Goal: Transaction & Acquisition: Purchase product/service

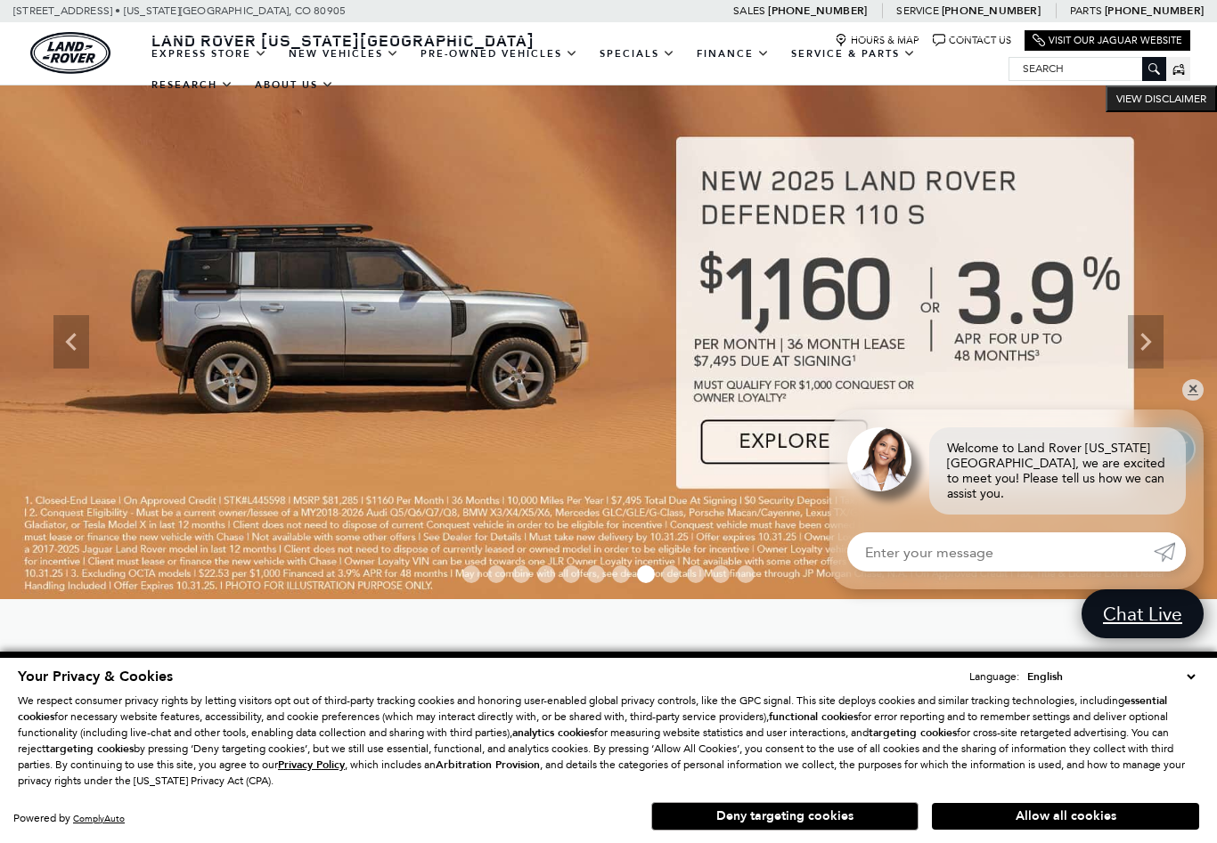
click at [1176, 404] on img at bounding box center [608, 343] width 1217 height 514
click at [1190, 387] on link "✕" at bounding box center [1192, 389] width 21 height 21
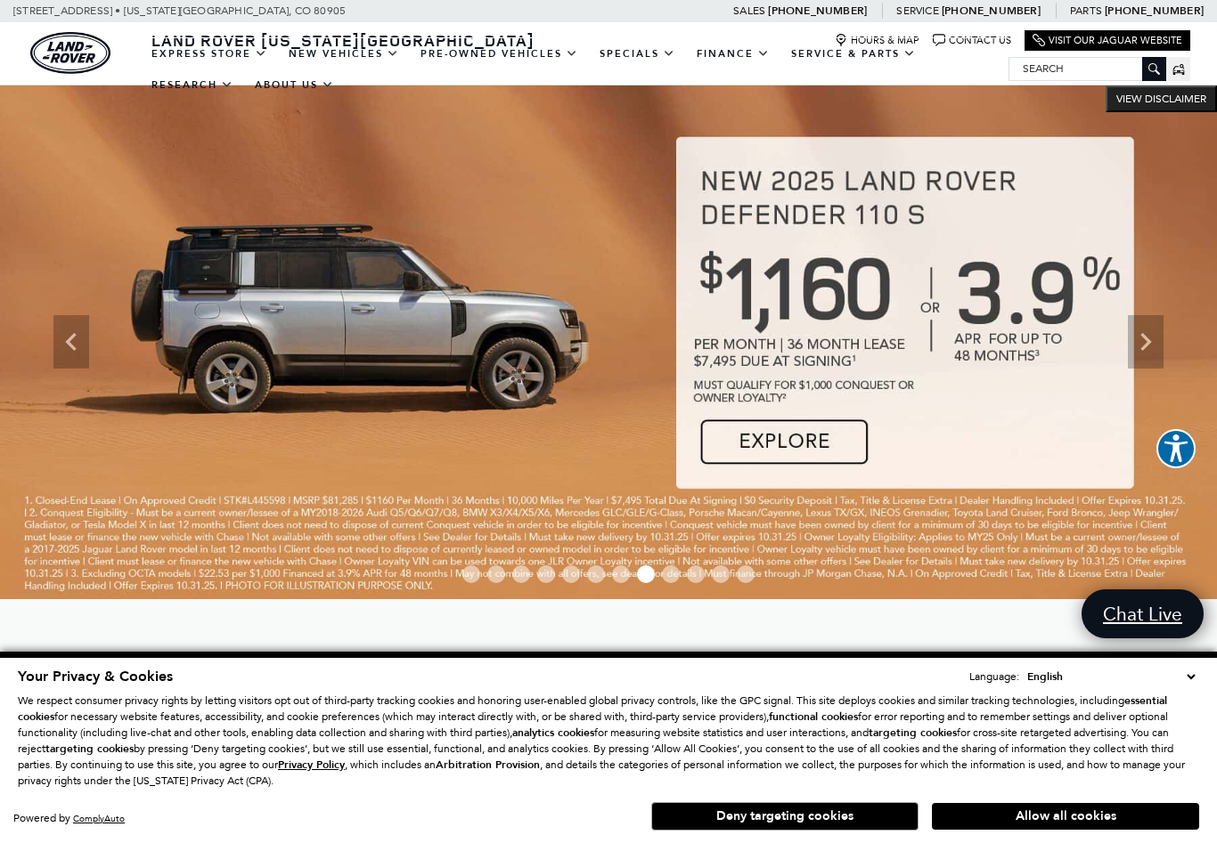
click at [1189, 402] on img at bounding box center [608, 343] width 1217 height 514
click at [1191, 392] on img at bounding box center [608, 343] width 1217 height 514
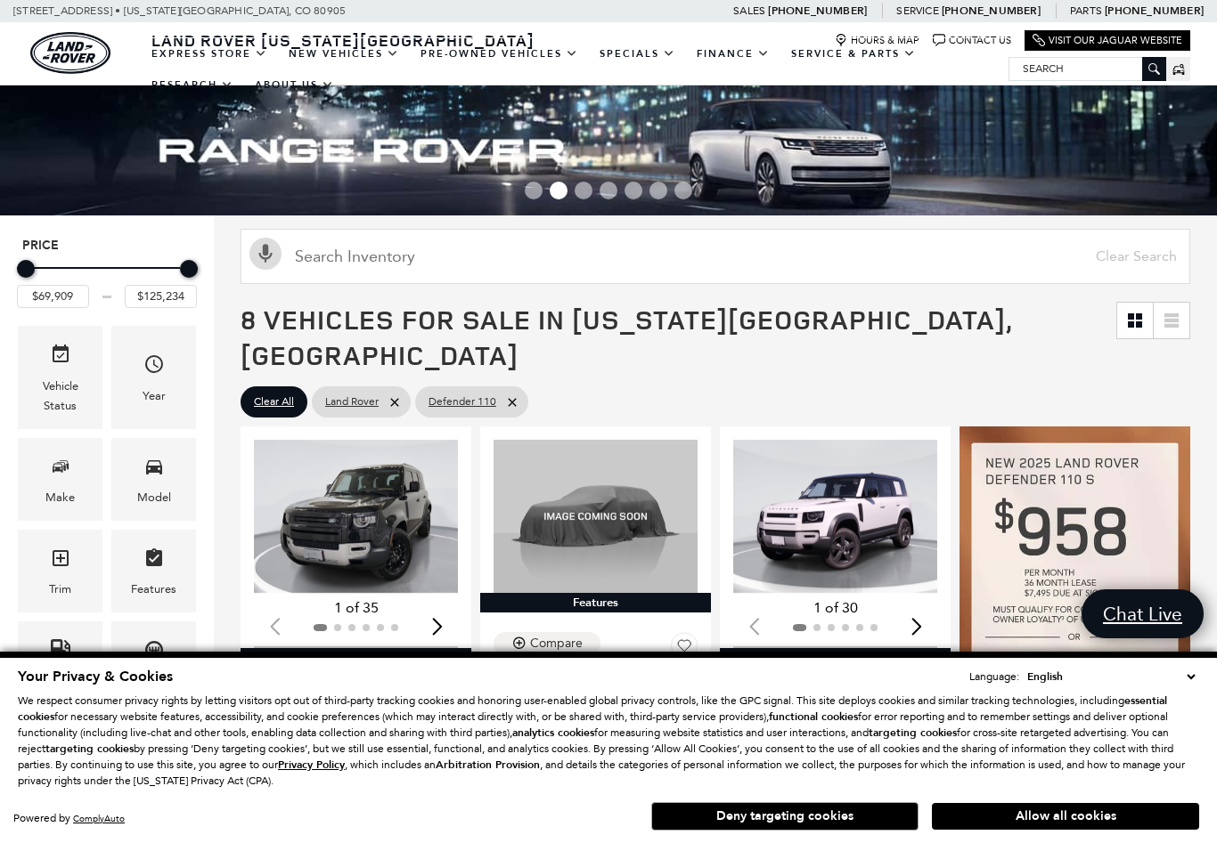
click at [1088, 827] on button "Allow all cookies" at bounding box center [1065, 816] width 267 height 27
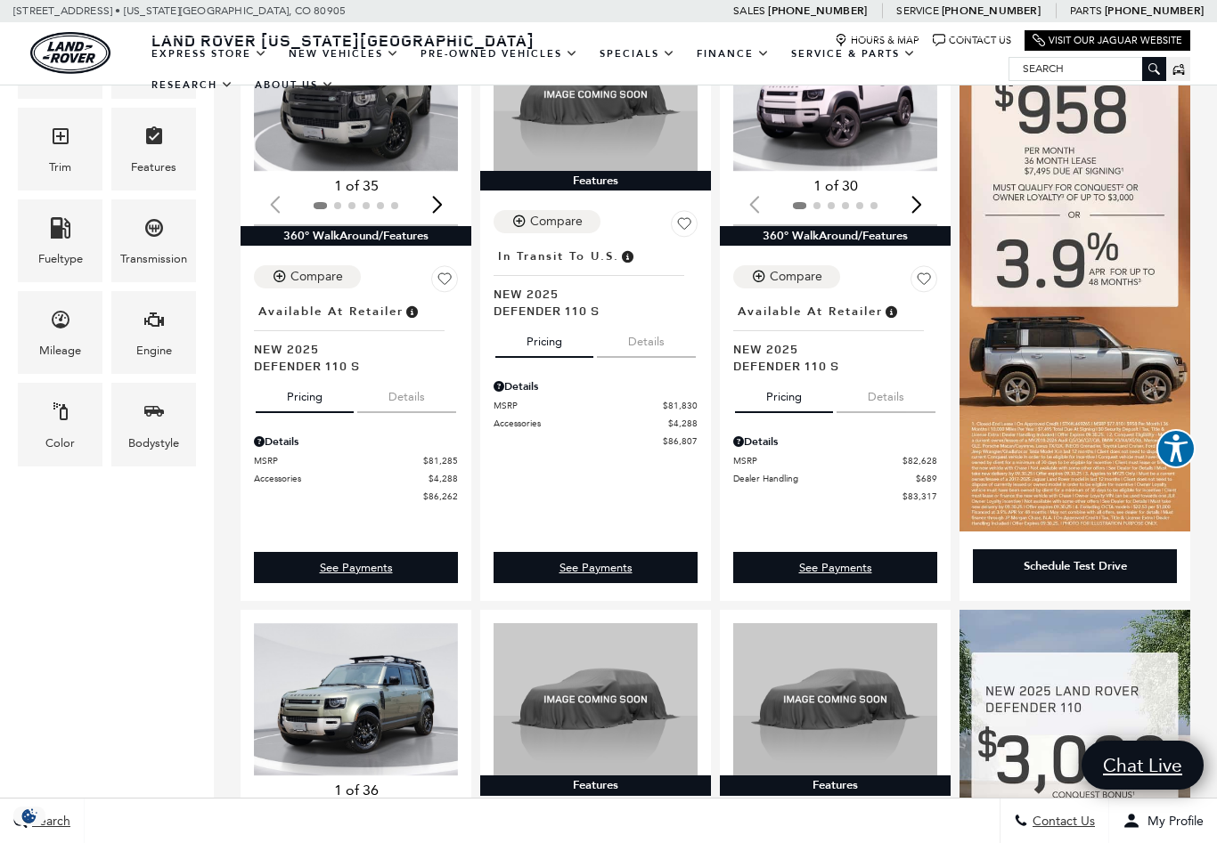
scroll to position [421, 0]
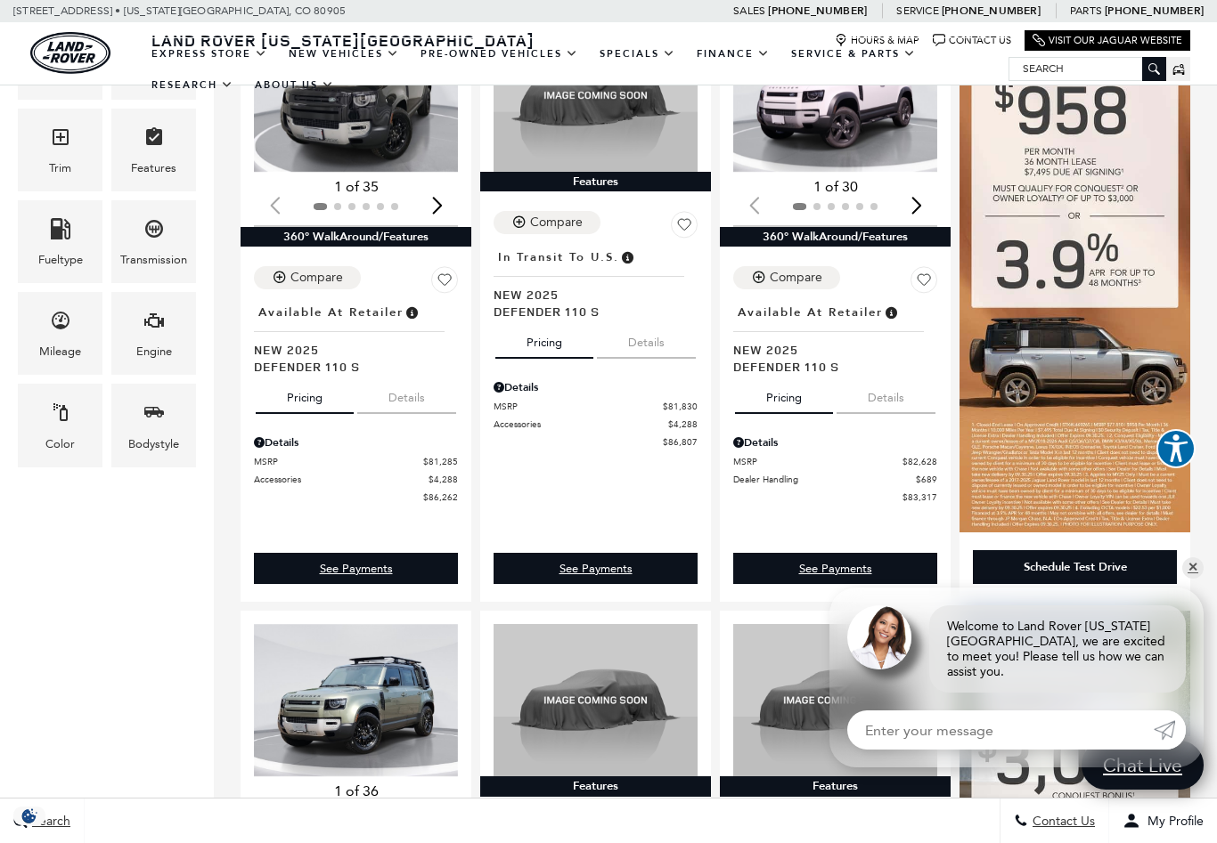
click at [153, 331] on icon "Engine" at bounding box center [153, 320] width 21 height 21
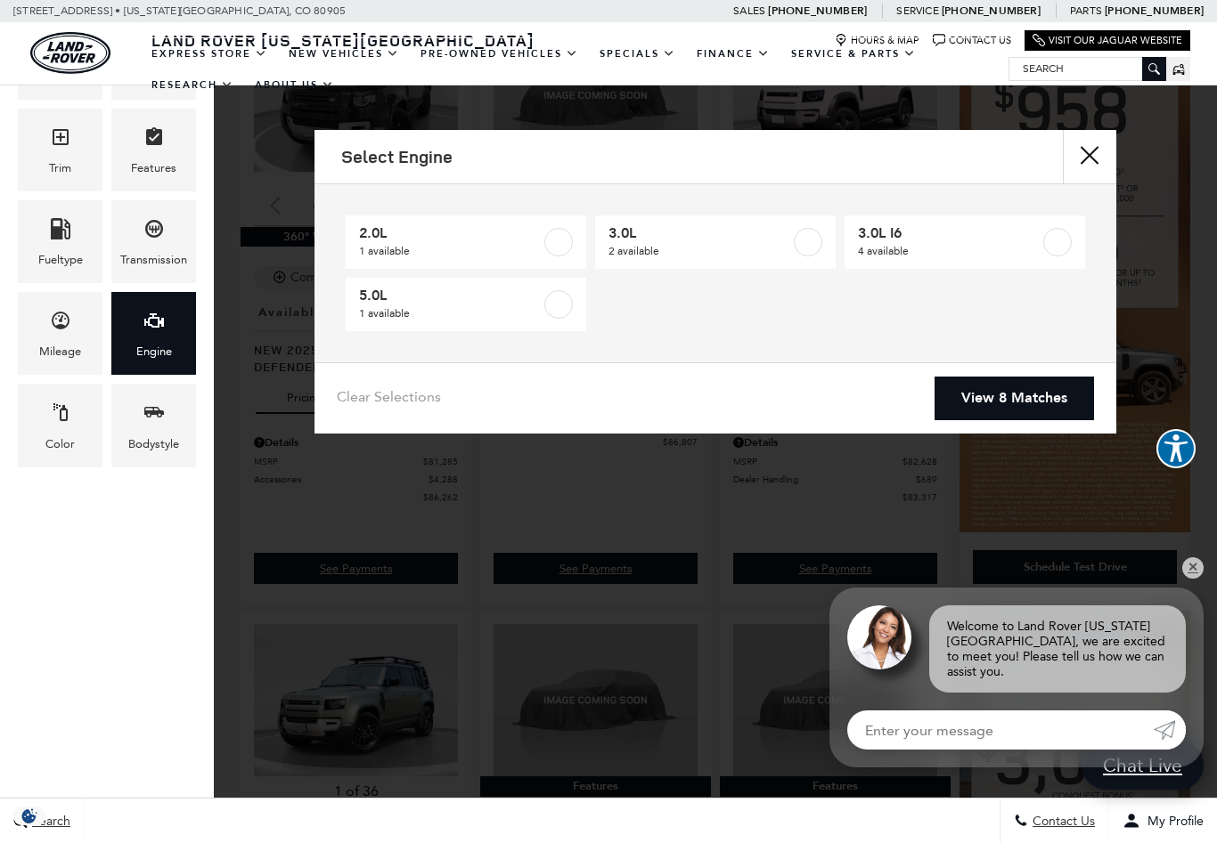
click at [806, 238] on label at bounding box center [808, 242] width 29 height 29
type input "$84,452"
type input "$85,062"
checkbox input "true"
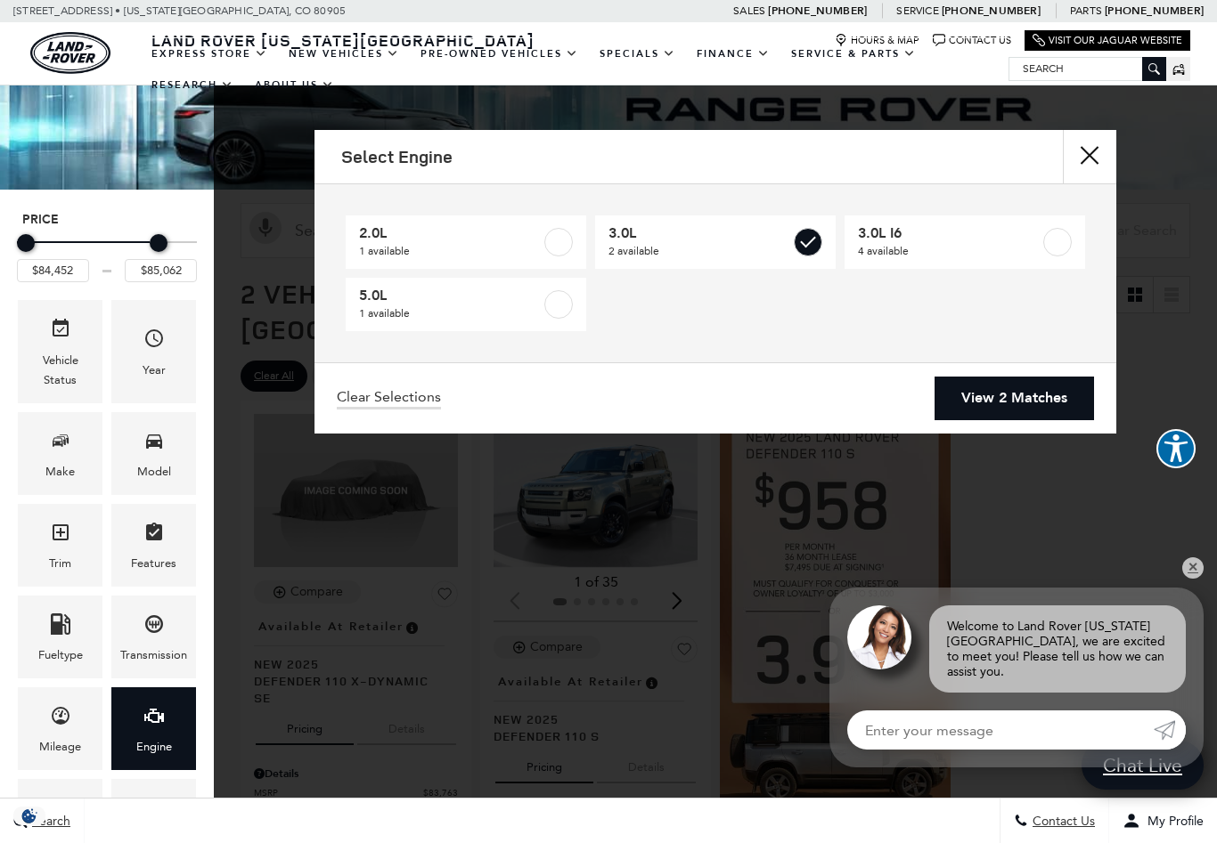
scroll to position [1, 0]
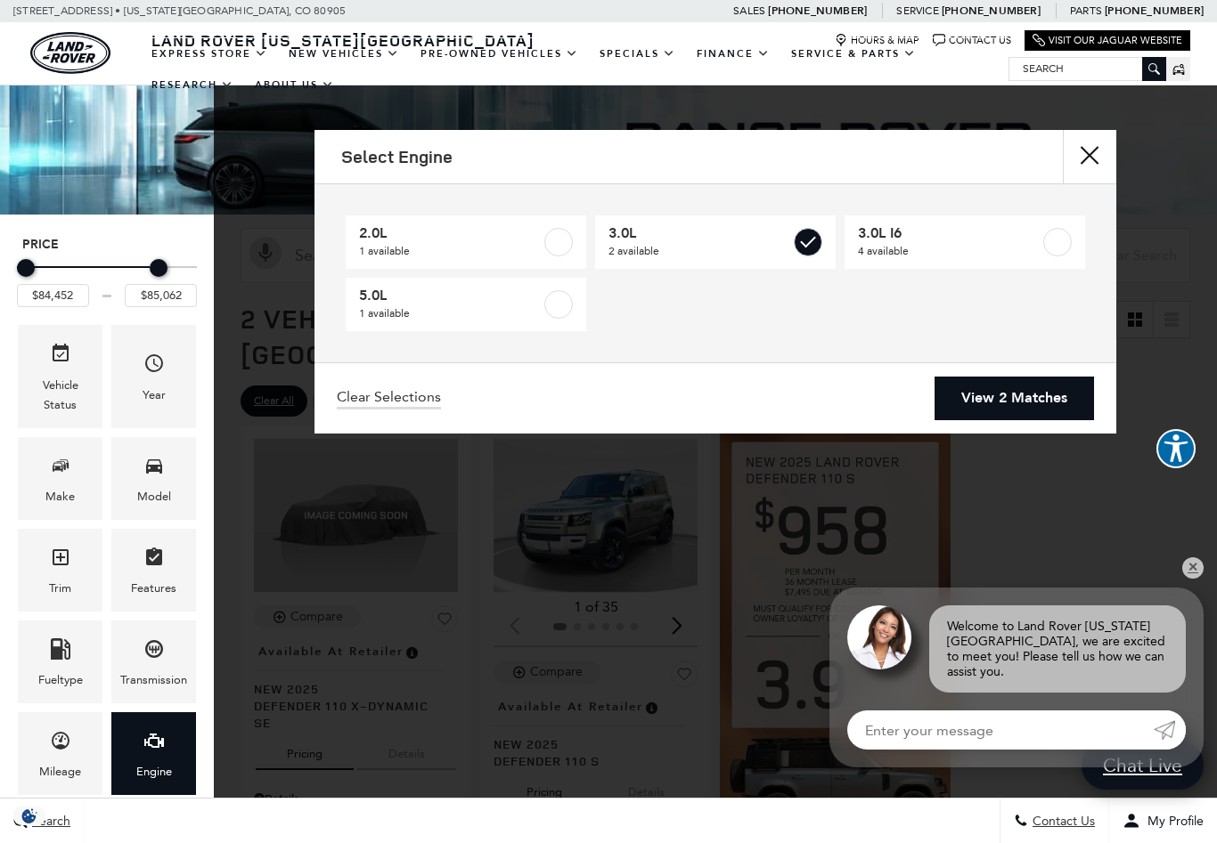
click at [1055, 237] on label at bounding box center [1057, 242] width 29 height 29
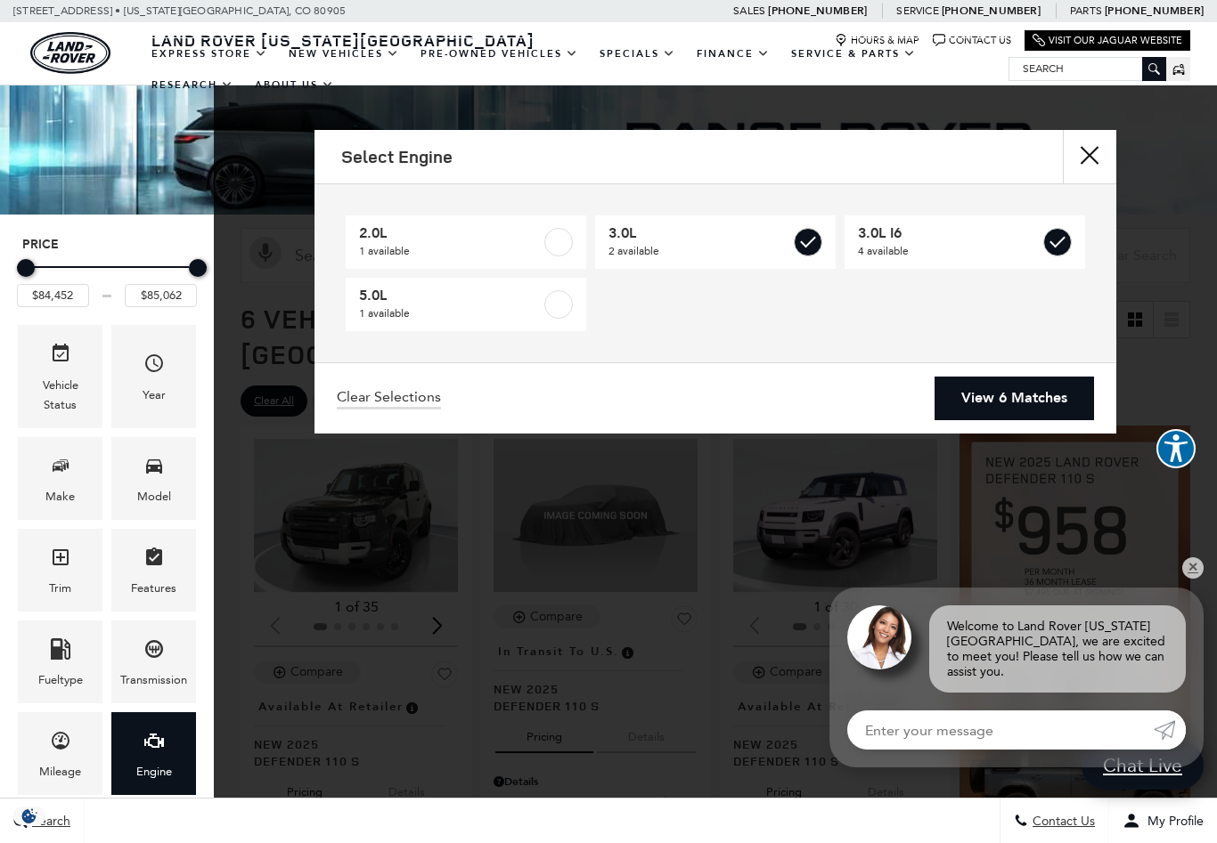
type input "$81,285"
checkbox input "true"
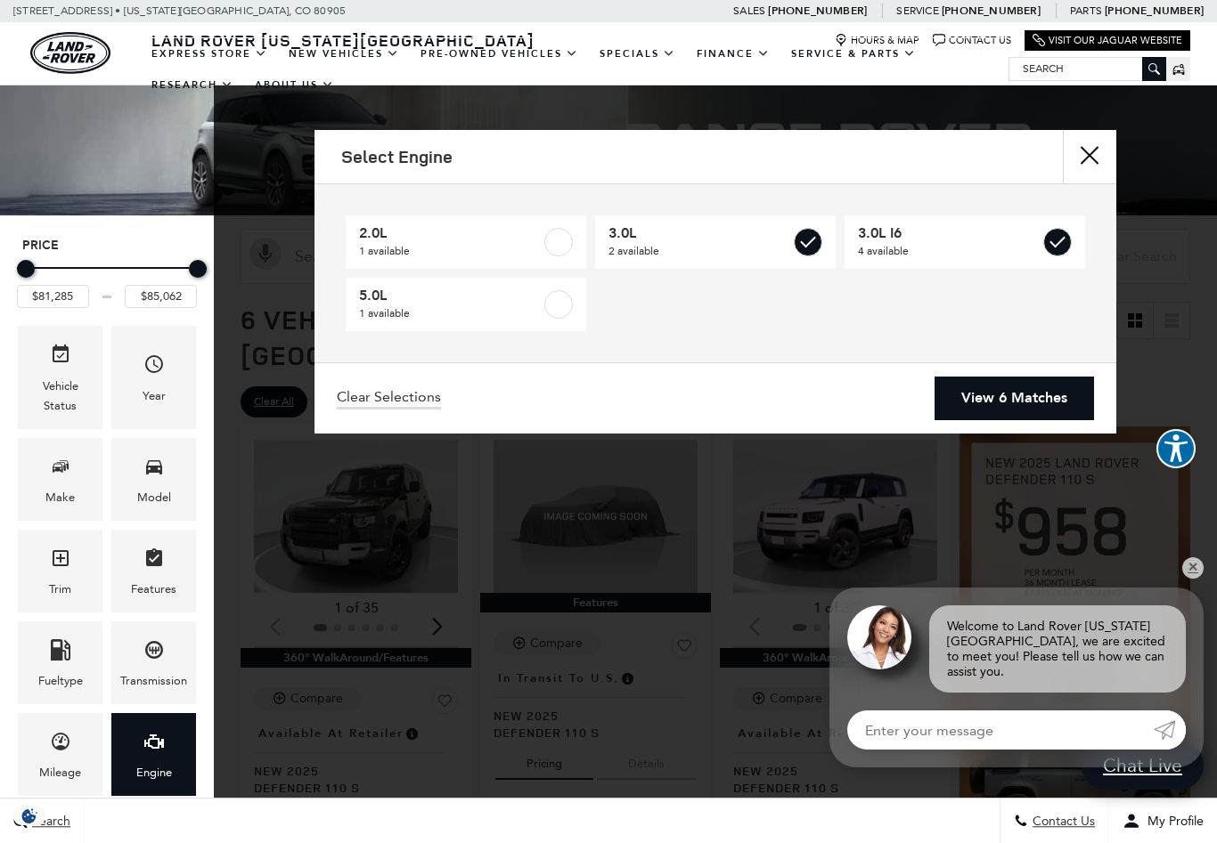
click at [1026, 399] on link "View 6 Matches" at bounding box center [1013, 399] width 159 height 44
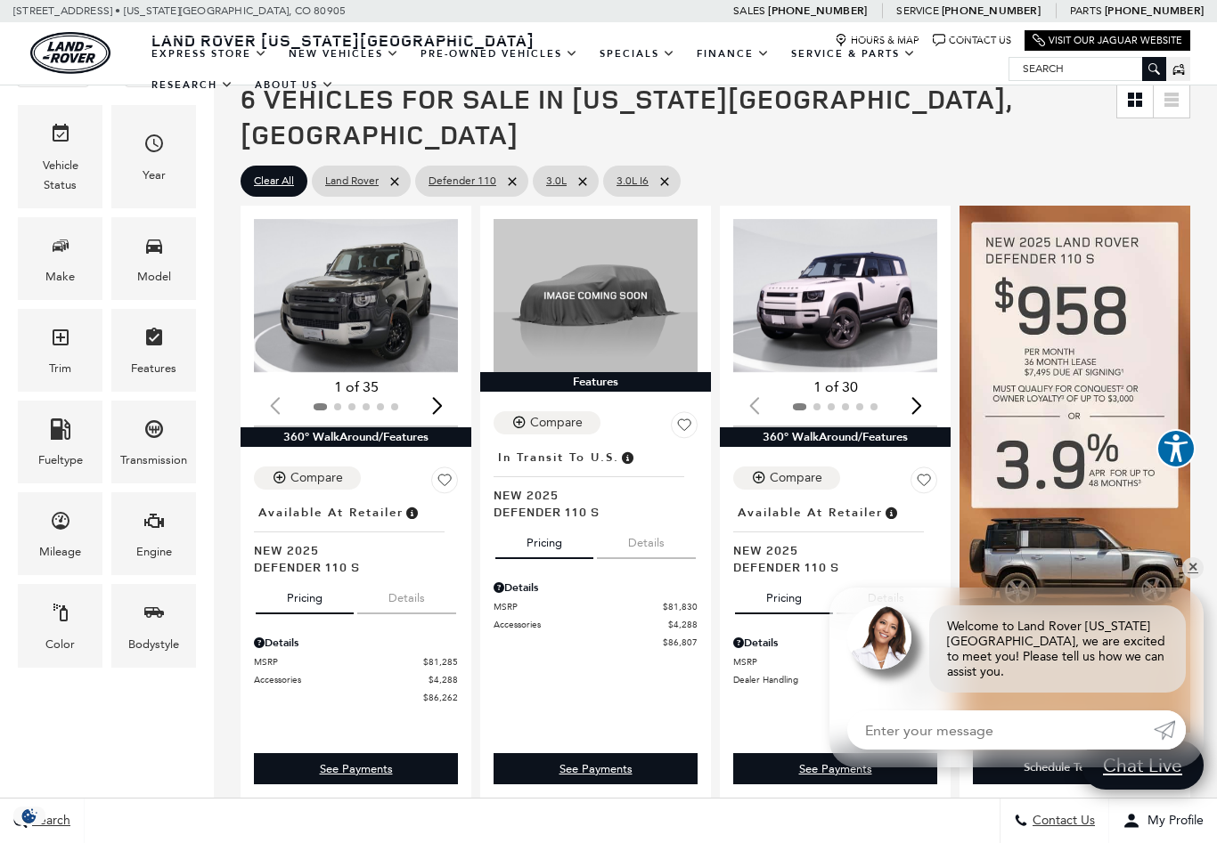
scroll to position [223, 0]
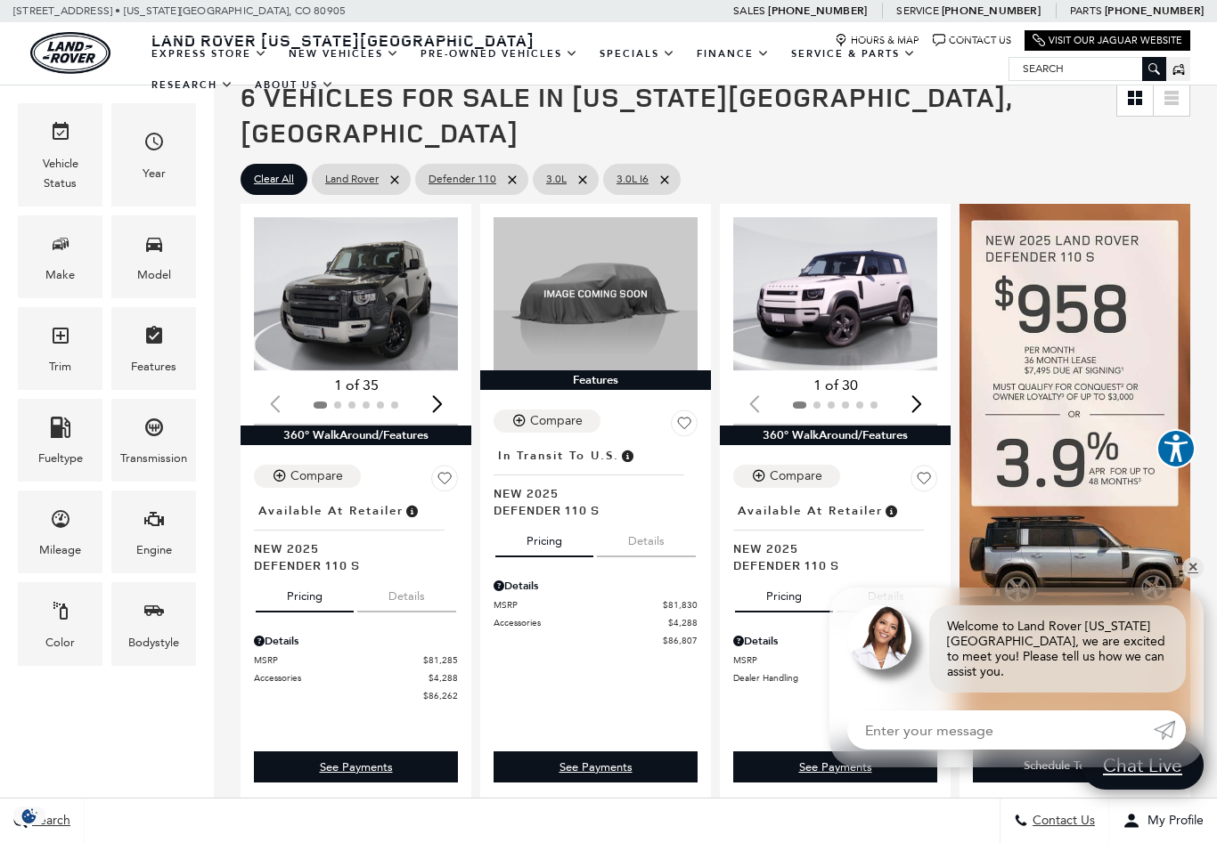
click at [786, 159] on ul "Clear All Land Rover Defender 110 3.0L 3.0L I6" at bounding box center [714, 179] width 949 height 40
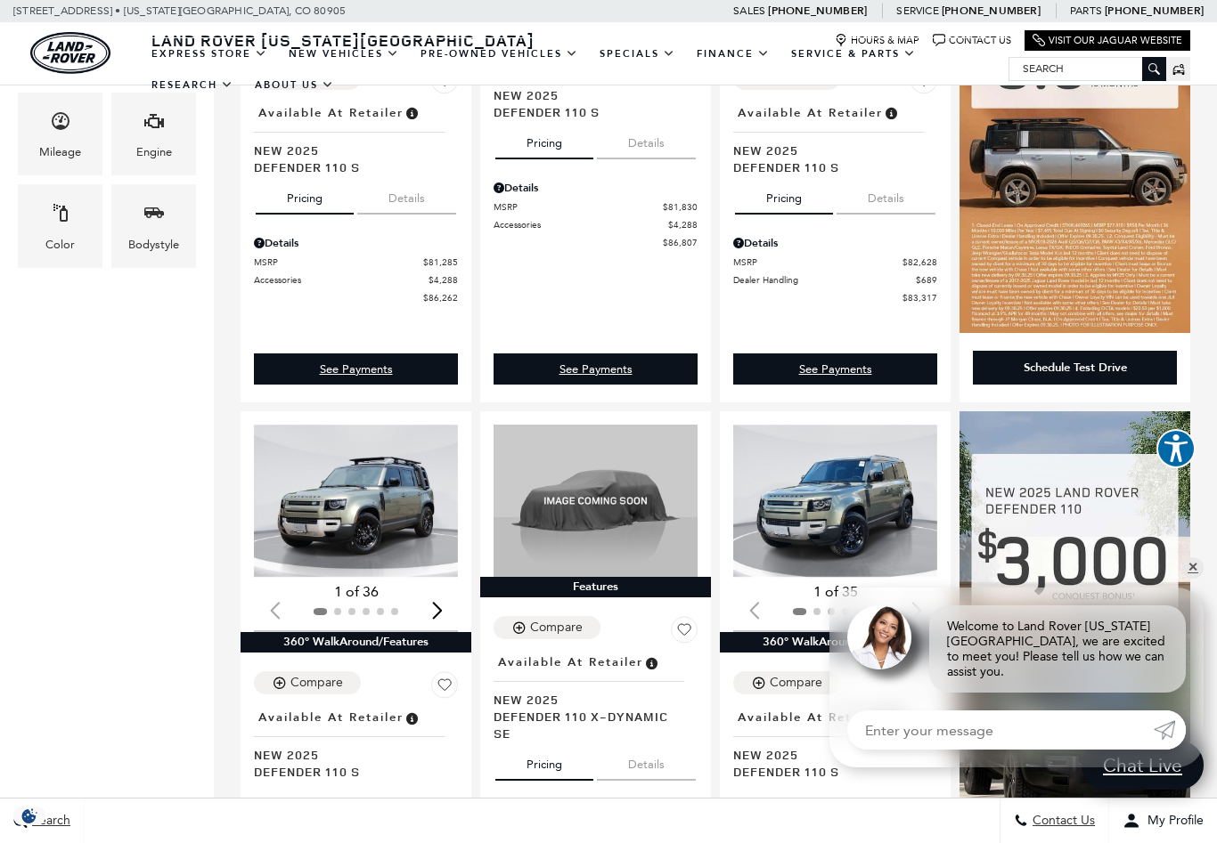
scroll to position [619, 0]
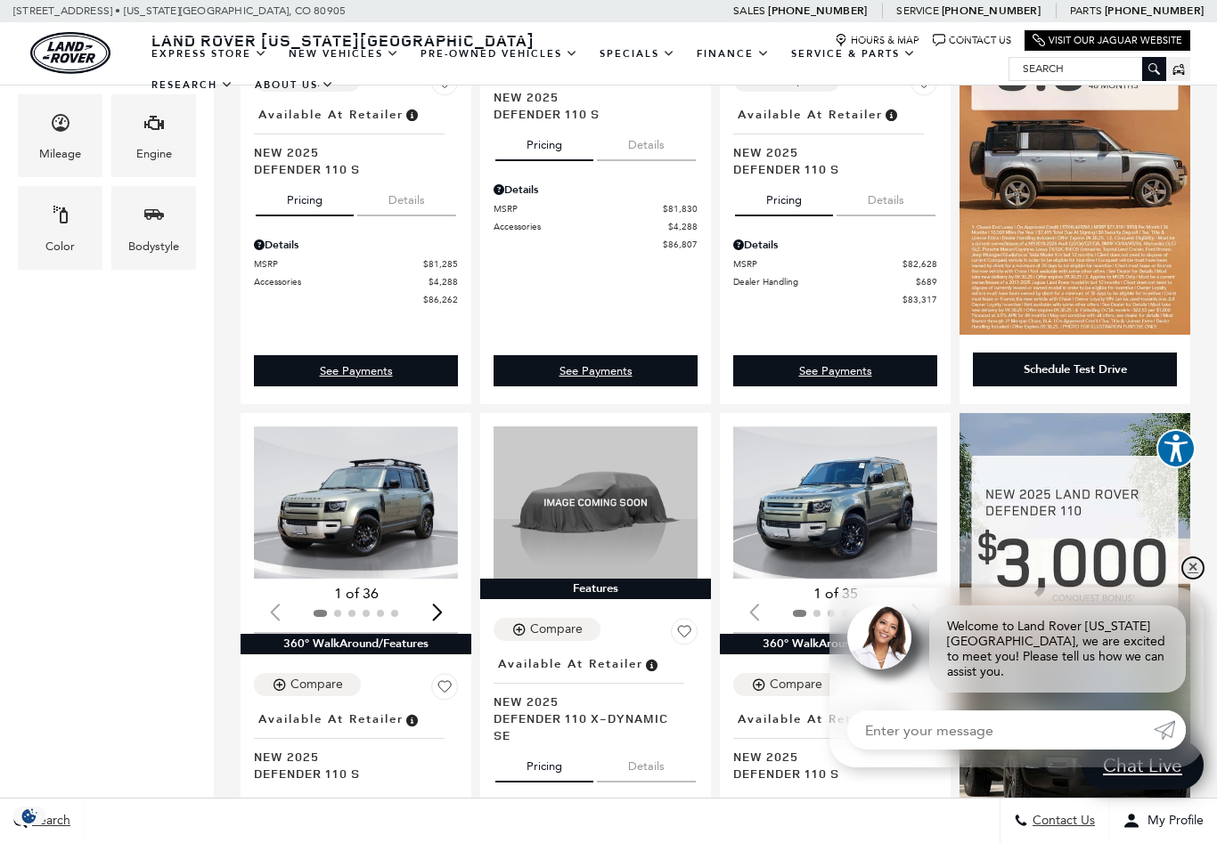
click at [1197, 579] on link "✕" at bounding box center [1192, 568] width 21 height 21
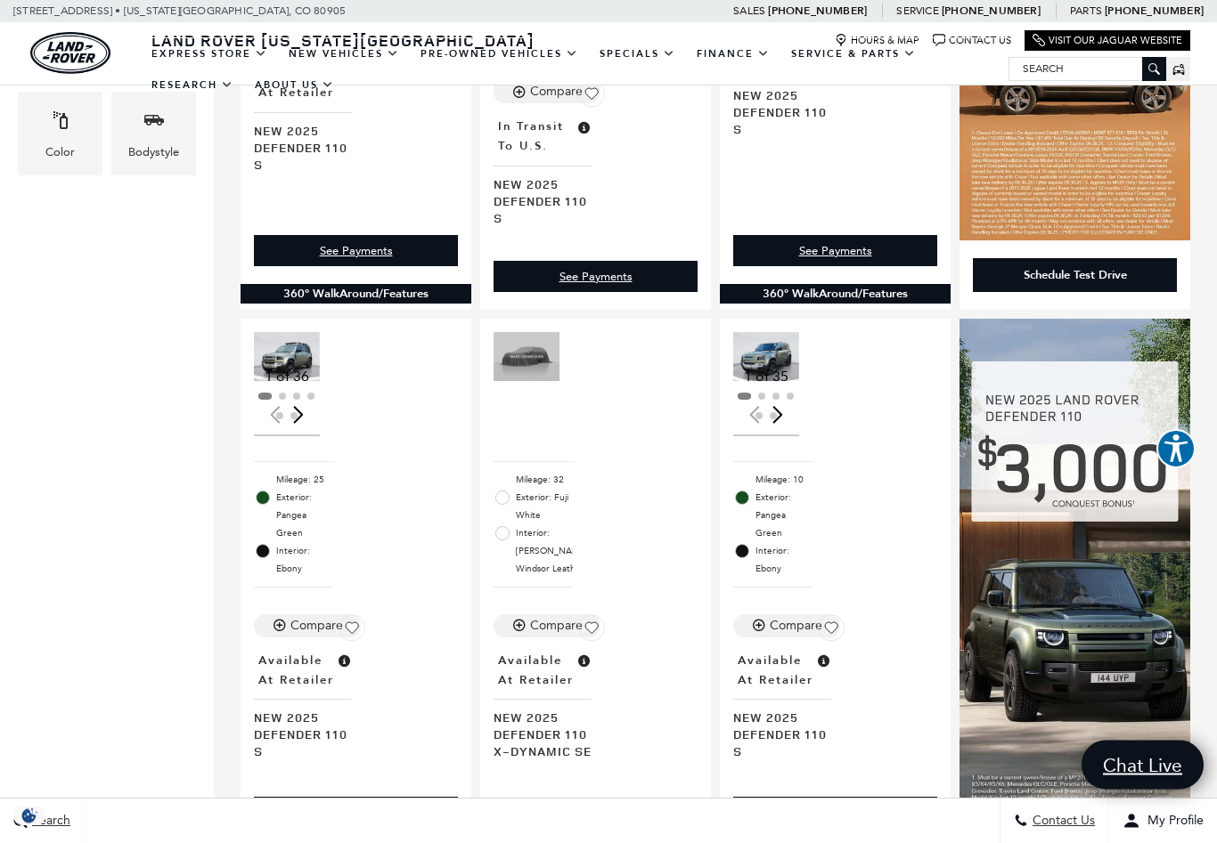
scroll to position [918, 0]
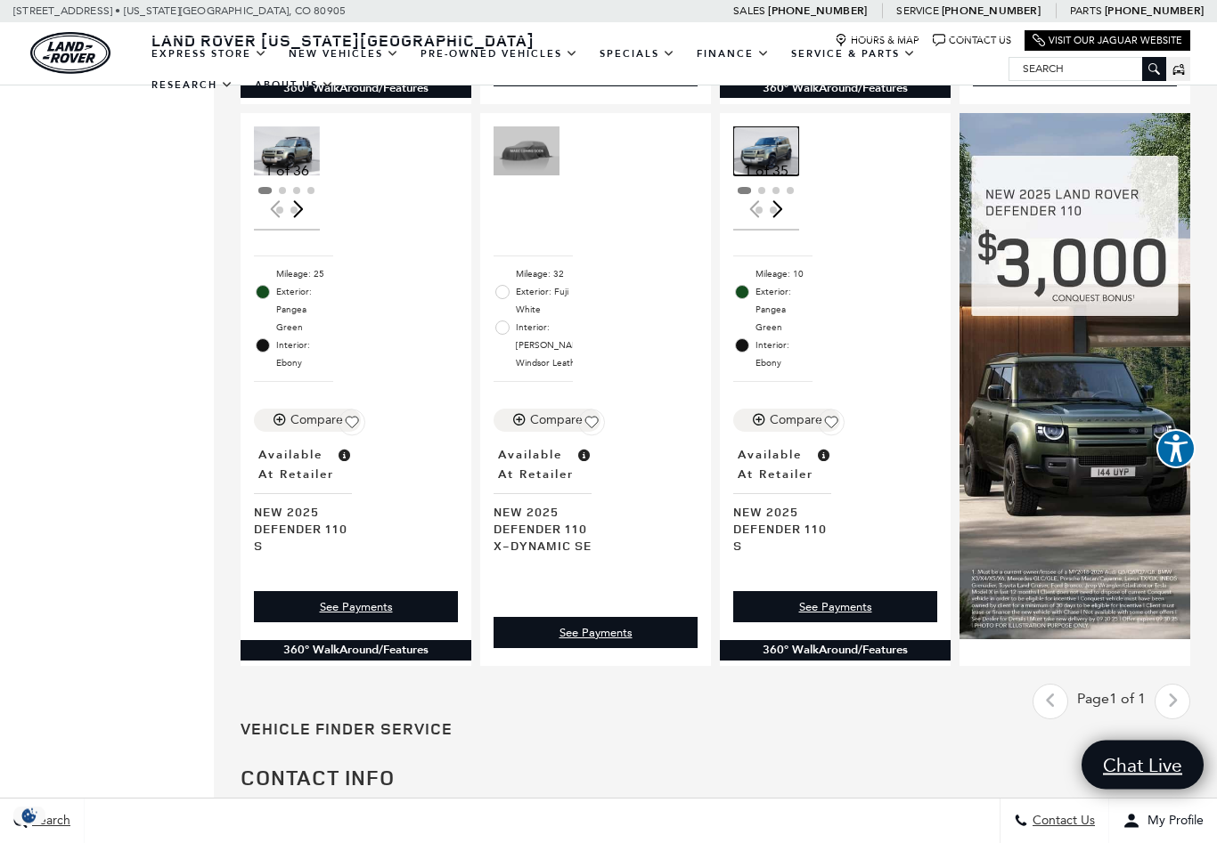
click at [775, 132] on img "1 / 2" at bounding box center [766, 152] width 66 height 50
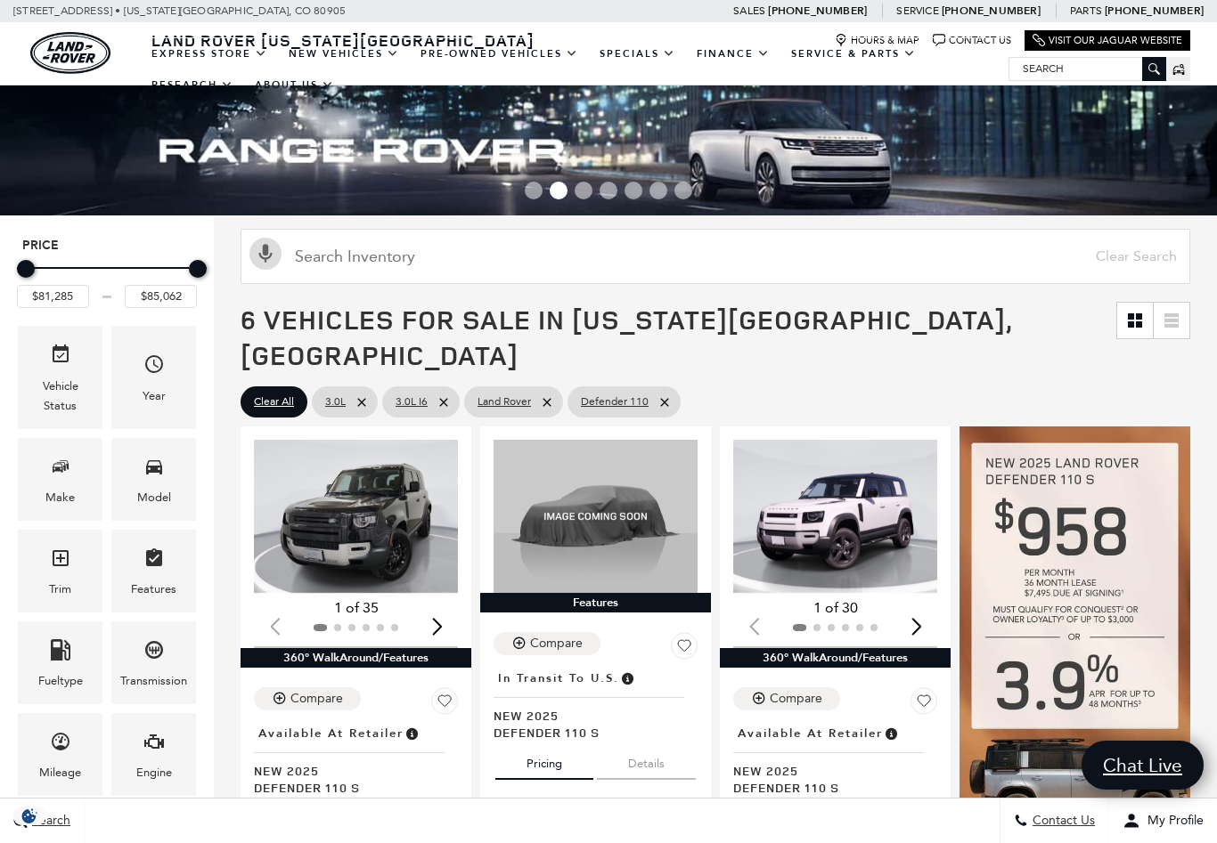
click at [811, 491] on img "1 / 2" at bounding box center [835, 516] width 204 height 153
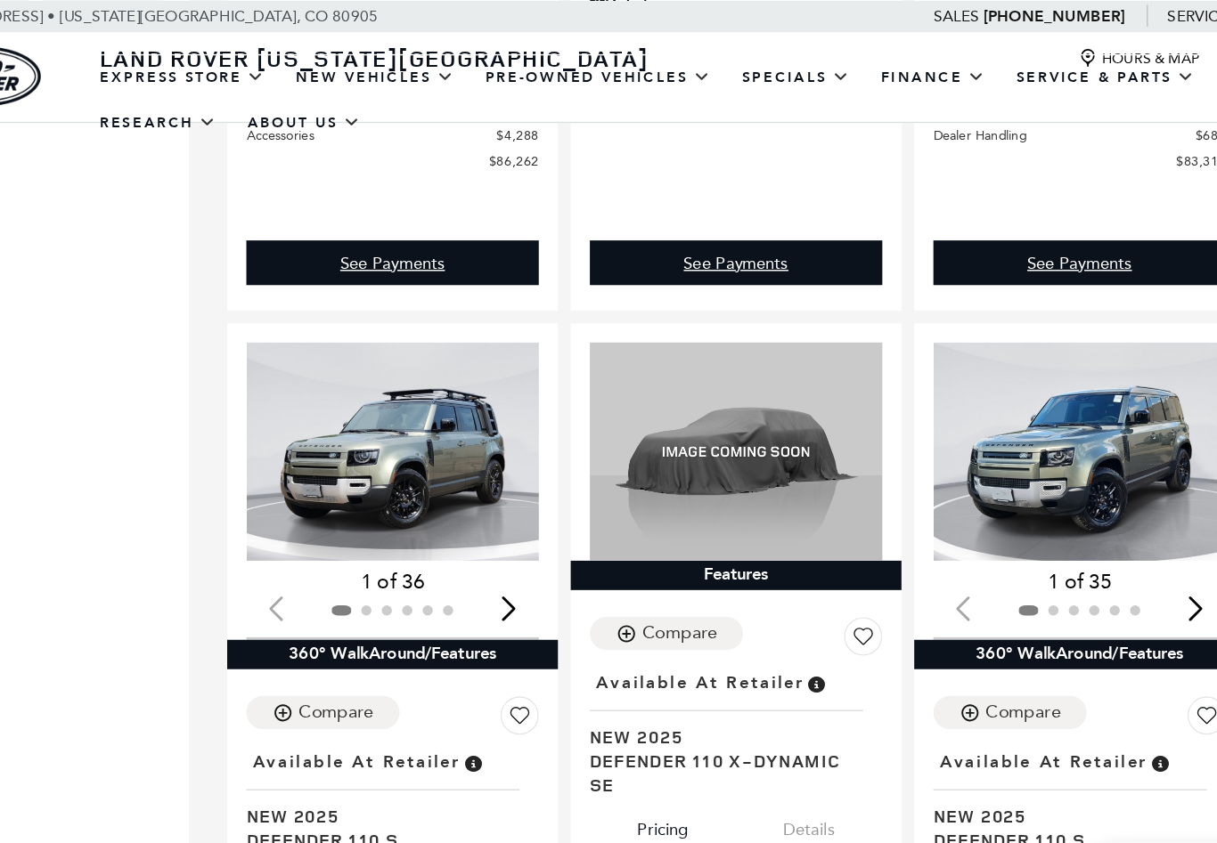
scroll to position [783, 0]
